Goal: Transaction & Acquisition: Purchase product/service

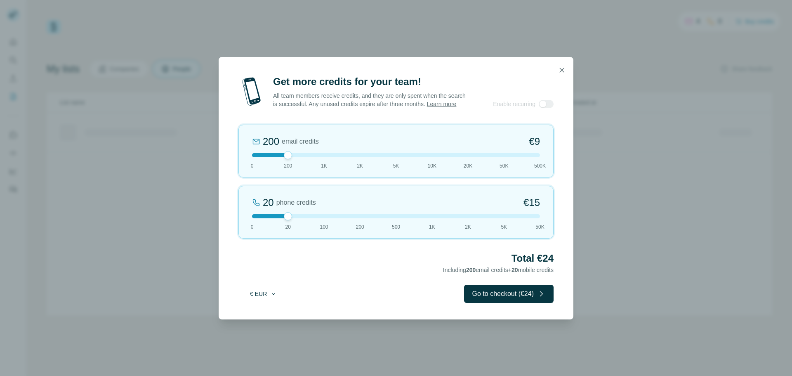
click at [265, 298] on button "€ EUR" at bounding box center [263, 293] width 38 height 15
click at [270, 316] on div "$ USD" at bounding box center [280, 316] width 69 height 8
drag, startPoint x: 286, startPoint y: 222, endPoint x: 236, endPoint y: 224, distance: 50.4
click at [236, 224] on div "Get more credits for your team! All team members receive credits, and they are …" at bounding box center [396, 197] width 355 height 244
drag, startPoint x: 289, startPoint y: 158, endPoint x: 316, endPoint y: 158, distance: 26.4
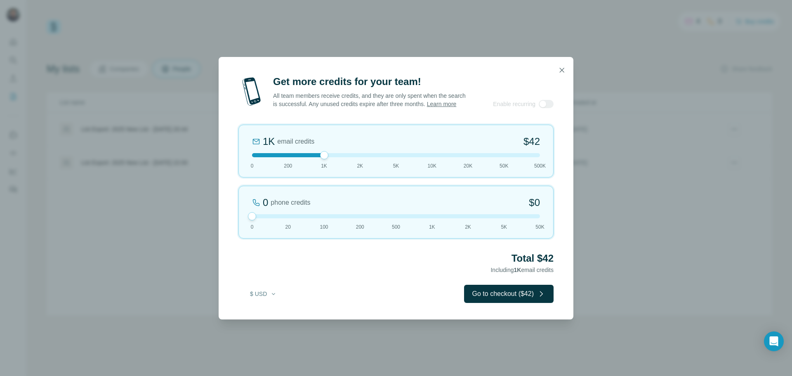
click at [316, 157] on div at bounding box center [396, 155] width 288 height 4
click at [513, 296] on button "Go to checkout ($42)" at bounding box center [509, 294] width 90 height 18
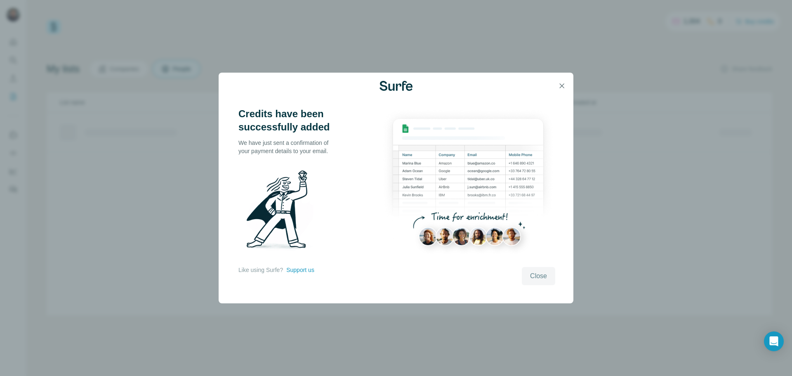
click at [547, 275] on button "Close" at bounding box center [538, 276] width 33 height 18
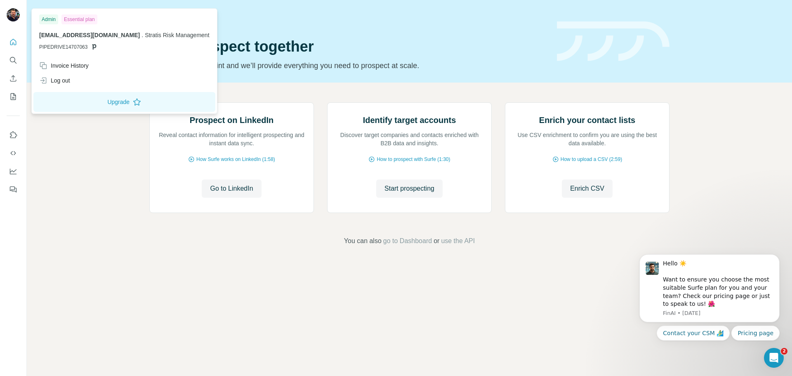
click at [13, 14] on img at bounding box center [13, 14] width 13 height 13
click at [133, 66] on div "Invoice History" at bounding box center [124, 65] width 180 height 15
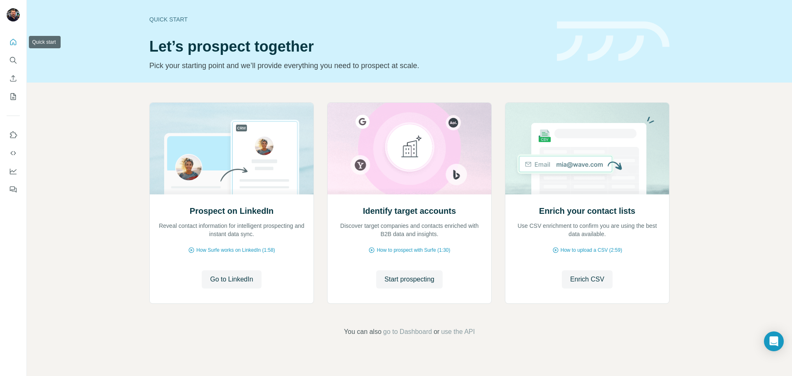
click at [10, 41] on icon "Quick start" at bounding box center [13, 42] width 8 height 8
click at [12, 136] on icon "Use Surfe on LinkedIn" at bounding box center [13, 135] width 8 height 8
click at [417, 330] on span "go to Dashboard" at bounding box center [407, 332] width 49 height 10
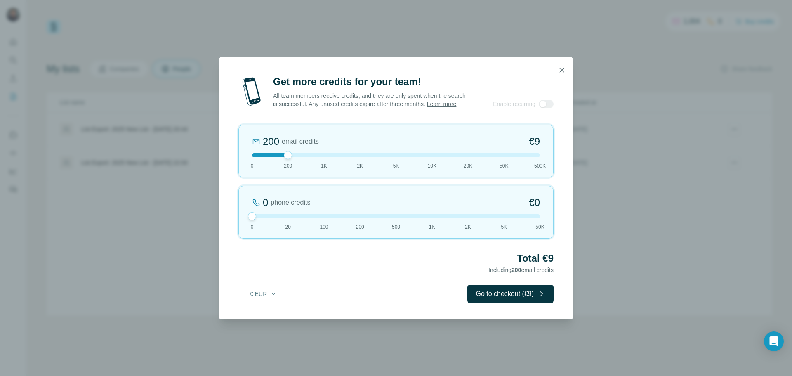
drag, startPoint x: 286, startPoint y: 222, endPoint x: 238, endPoint y: 222, distance: 47.9
click at [238, 222] on div "Get more credits for your team! All team members receive credits, and they are …" at bounding box center [396, 197] width 355 height 244
click at [265, 300] on button "€ EUR" at bounding box center [263, 293] width 38 height 15
click at [269, 315] on div "$ USD" at bounding box center [280, 316] width 69 height 8
click at [563, 71] on button "button" at bounding box center [562, 70] width 17 height 17
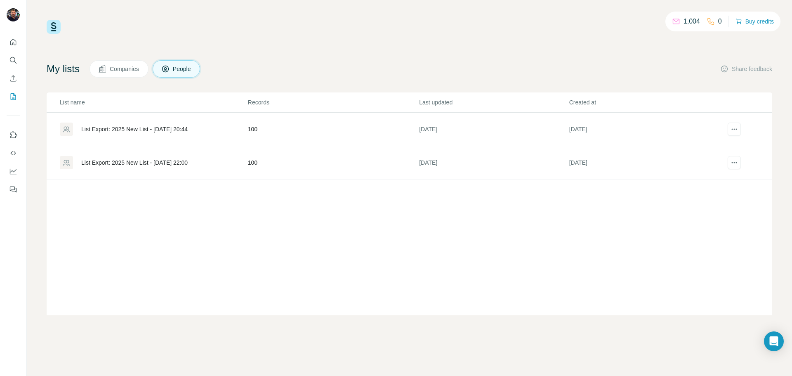
click at [678, 20] on div "1,004" at bounding box center [686, 22] width 28 height 10
click at [16, 41] on icon "Quick start" at bounding box center [13, 42] width 6 height 6
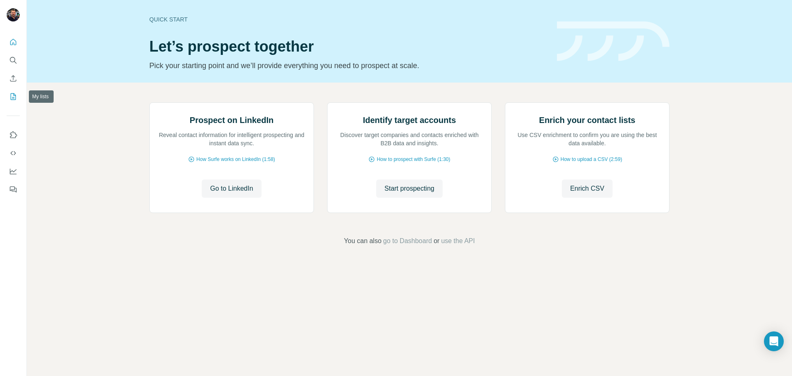
click at [16, 93] on icon "My lists" at bounding box center [13, 96] width 8 height 8
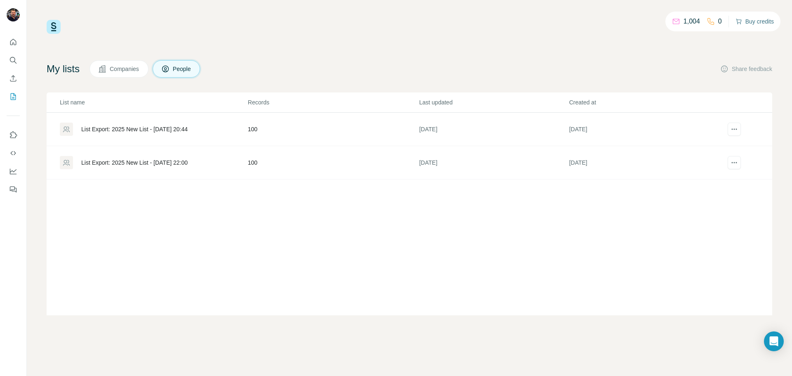
click at [750, 21] on button "Buy credits" at bounding box center [755, 22] width 38 height 12
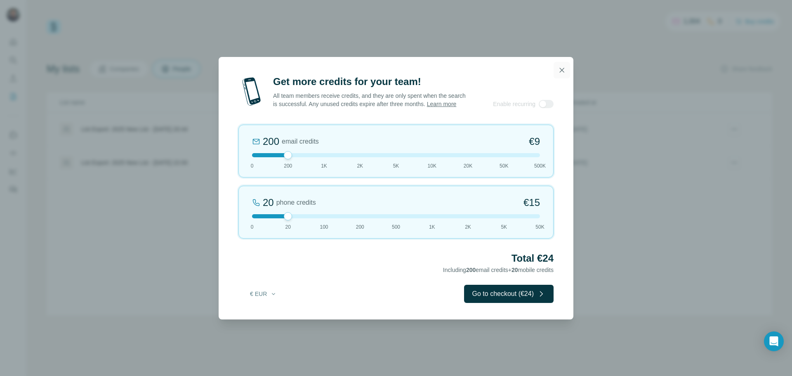
click at [560, 66] on icon "button" at bounding box center [562, 70] width 8 height 8
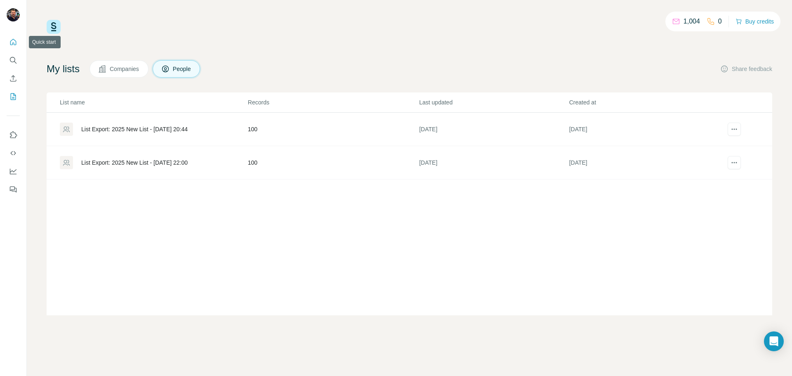
click at [11, 46] on icon "Quick start" at bounding box center [13, 42] width 8 height 8
